Goal: Transaction & Acquisition: Purchase product/service

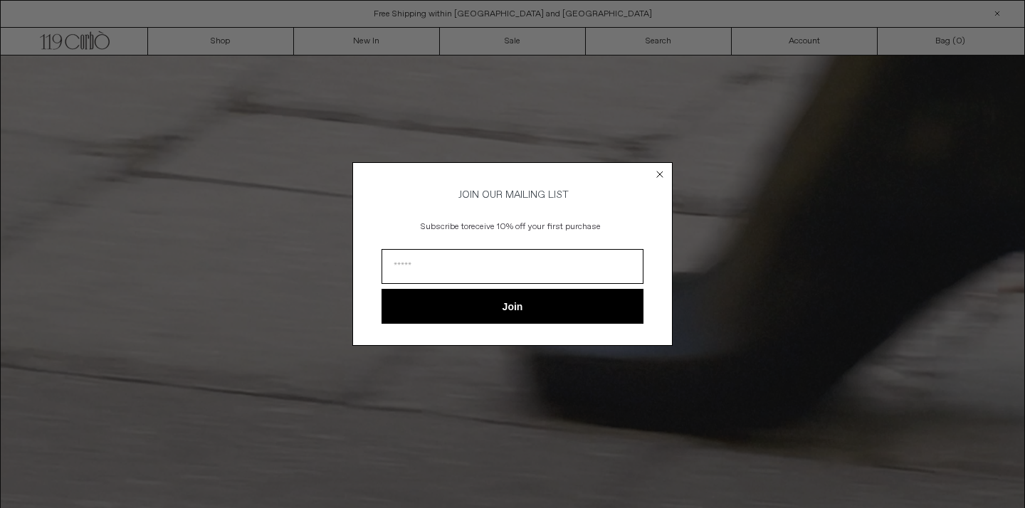
click at [660, 177] on circle "Close dialog" at bounding box center [660, 174] width 14 height 14
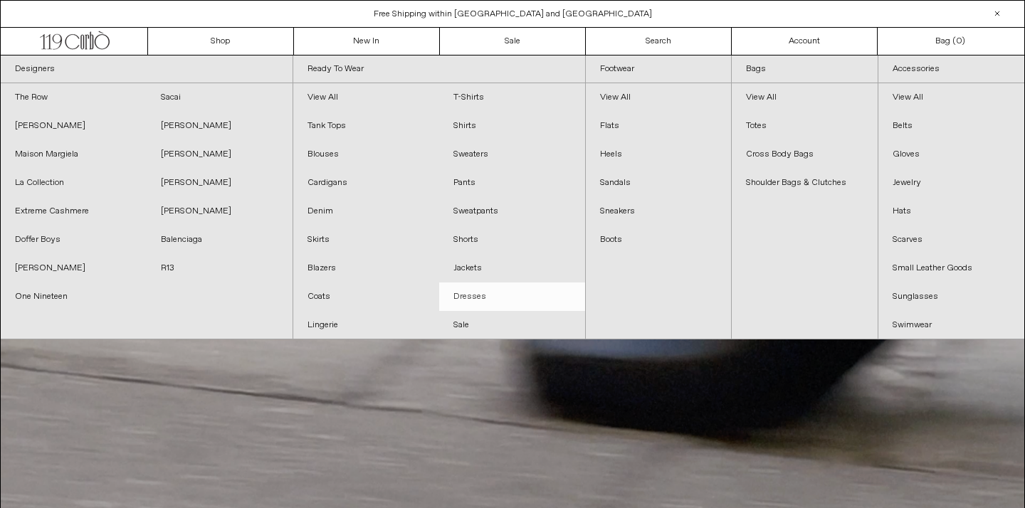
click at [462, 300] on link "Dresses" at bounding box center [512, 297] width 146 height 28
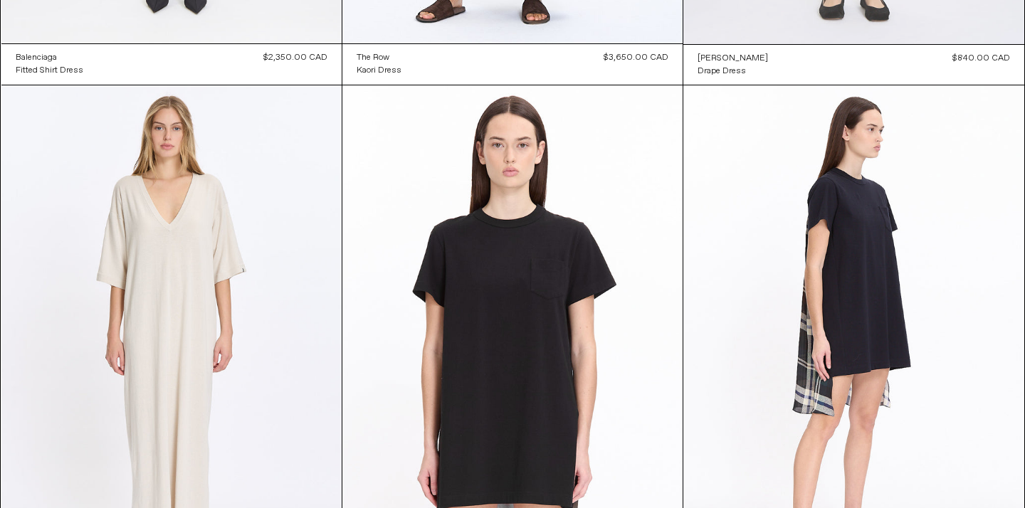
scroll to position [554, 0]
